Goal: Task Accomplishment & Management: Complete application form

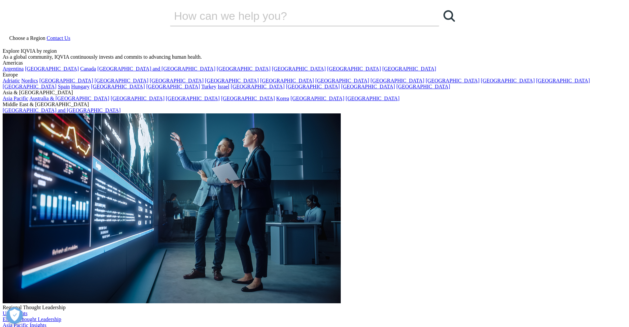
select select "Sales"
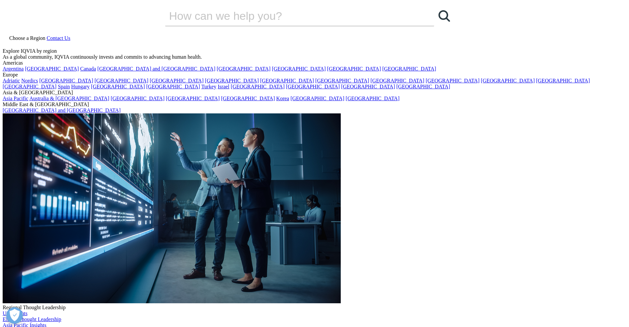
type input "Ben"
type input "Rachbach"
type input "Product Manager"
type input "Elicit"
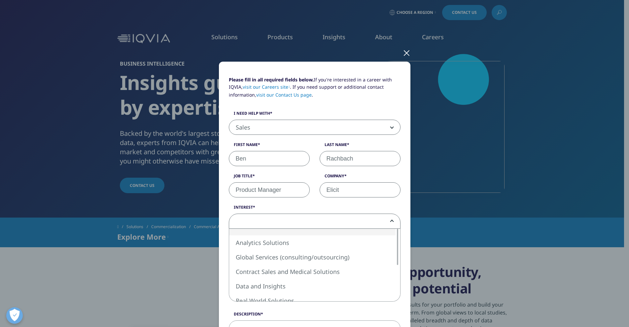
click at [282, 220] on span at bounding box center [314, 221] width 171 height 15
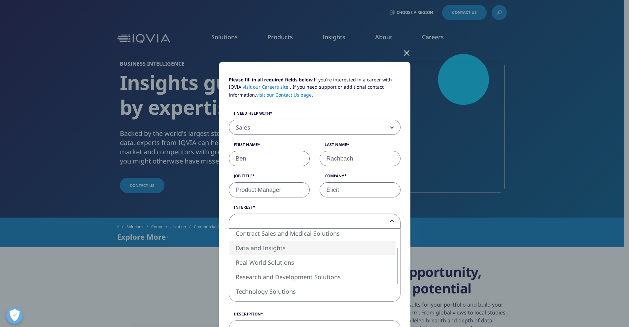
select select "Data and Insights"
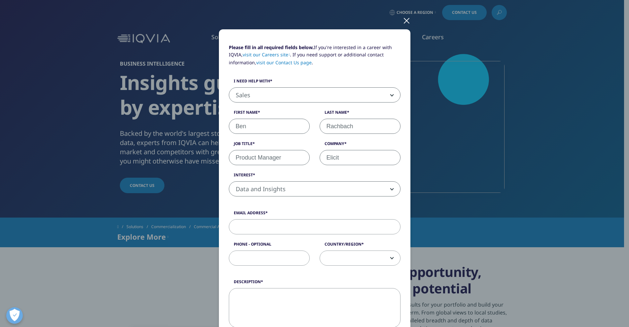
scroll to position [44, 0]
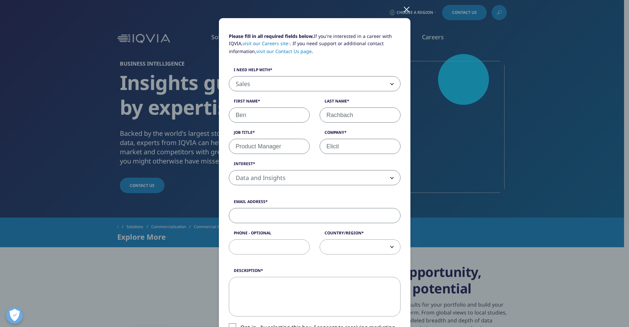
click at [269, 214] on input "Email Address" at bounding box center [315, 215] width 172 height 15
type input "b"
type input "[EMAIL_ADDRESS][DOMAIN_NAME]"
type input "5202474715"
click at [341, 251] on span at bounding box center [360, 247] width 80 height 15
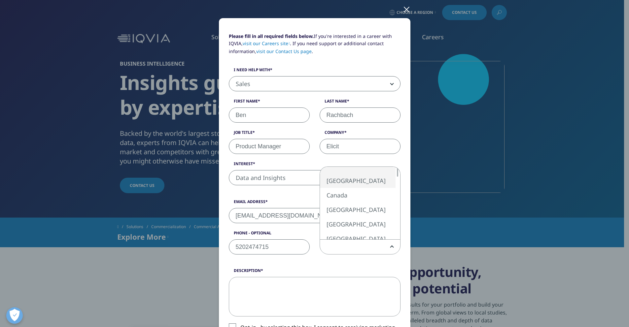
select select "[GEOGRAPHIC_DATA]"
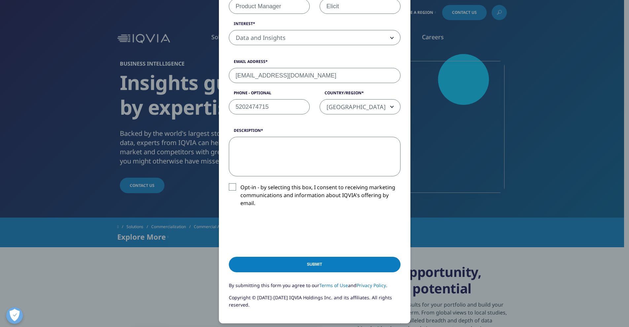
click at [273, 152] on textarea "Description" at bounding box center [315, 157] width 172 height 40
type textarea "Hi! I'd love to see a demo of your competitive intelligence platform."
click at [229, 185] on label "Opt-in - by selecting this box, I consent to receiving marketing communications…" at bounding box center [315, 196] width 172 height 27
click at [240, 183] on input "Opt-in - by selecting this box, I consent to receiving marketing communications…" at bounding box center [240, 183] width 0 height 0
click at [259, 265] on input "Submit" at bounding box center [315, 265] width 172 height 16
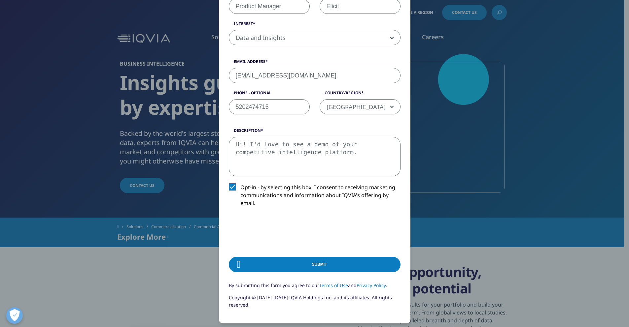
scroll to position [0, 0]
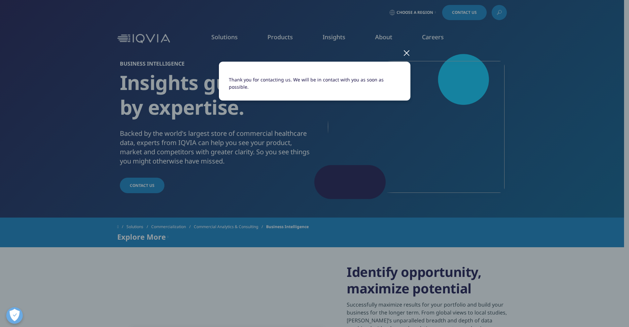
click at [402, 54] on div "Thank you for contacting us. We will be in contact with you as soon as possible." at bounding box center [314, 86] width 389 height 173
